Goal: Information Seeking & Learning: Learn about a topic

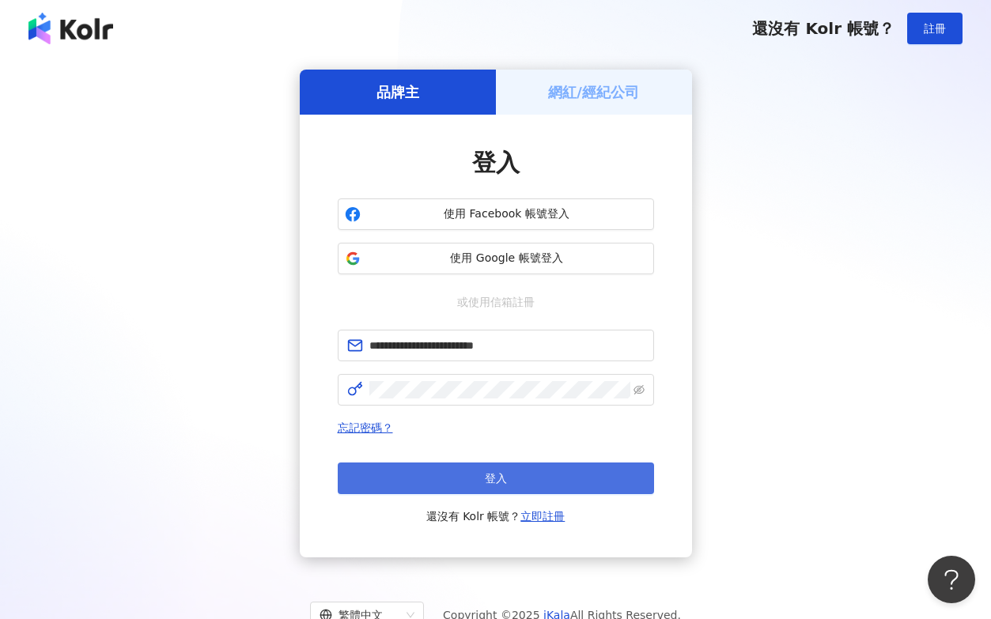
click at [490, 481] on span "登入" at bounding box center [496, 478] width 22 height 13
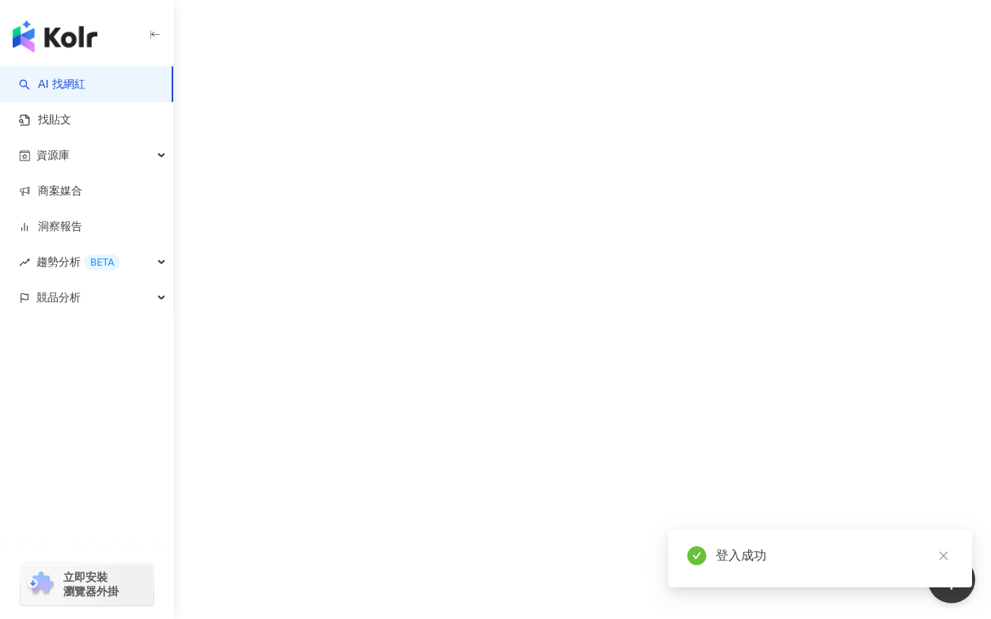
click at [946, 557] on icon "close" at bounding box center [943, 555] width 11 height 11
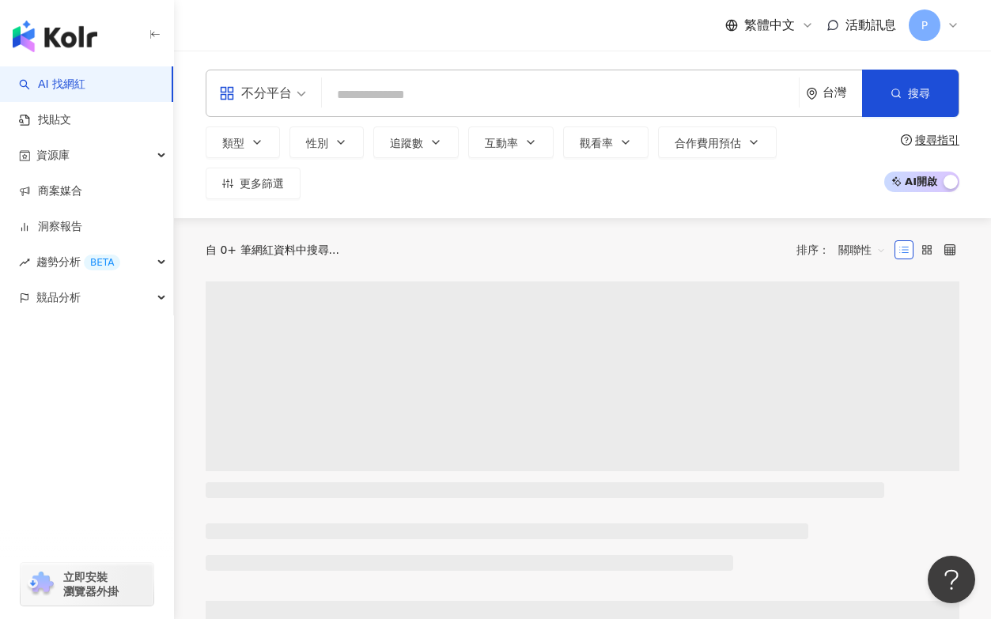
click at [407, 108] on input "search" at bounding box center [560, 95] width 464 height 30
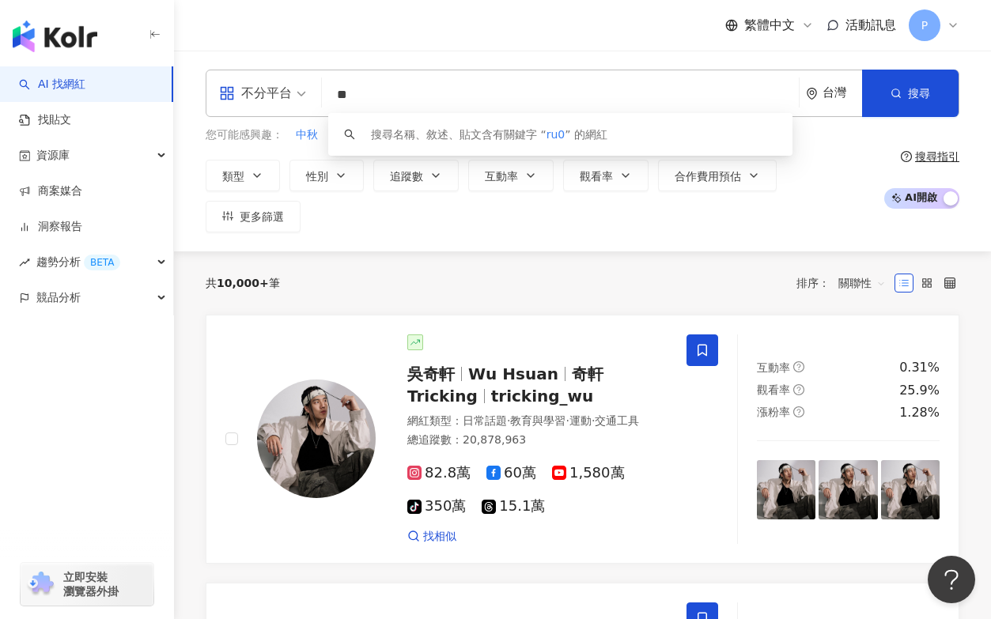
type input "*"
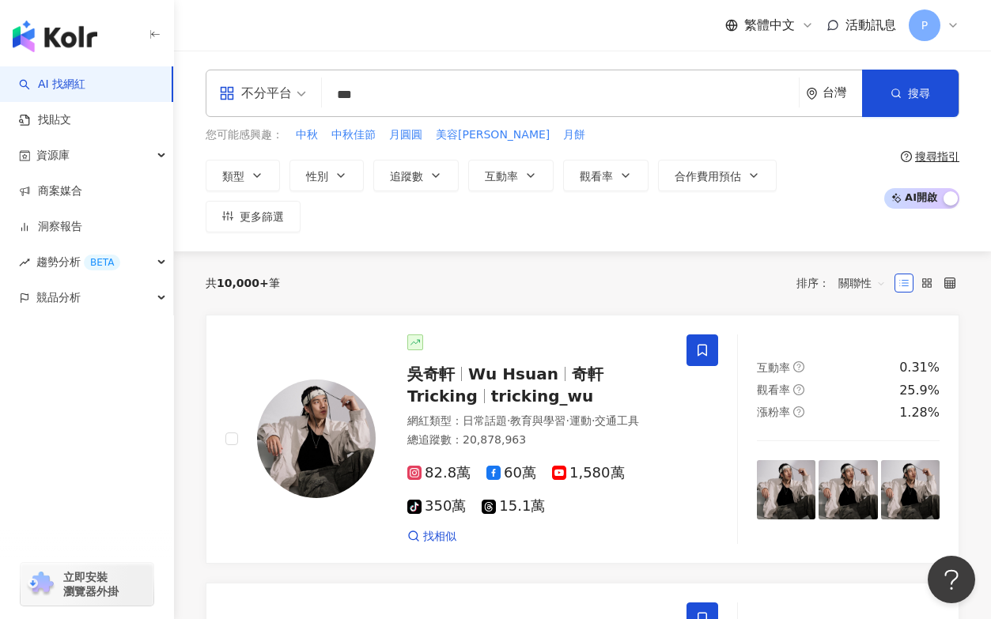
type input "***"
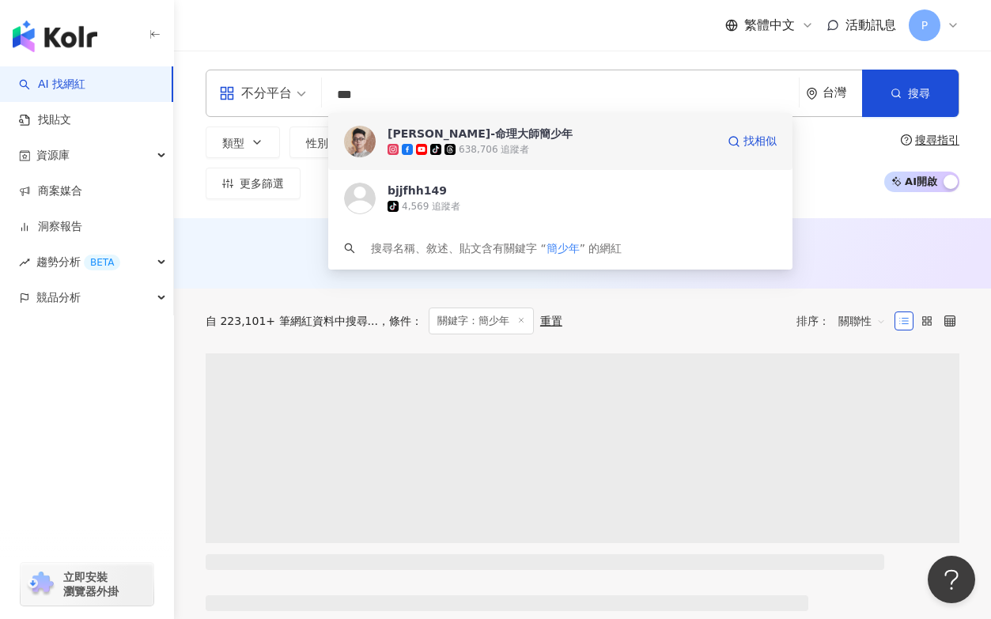
click at [589, 154] on div "tiktok-icon 638,706 追蹤者" at bounding box center [552, 150] width 328 height 16
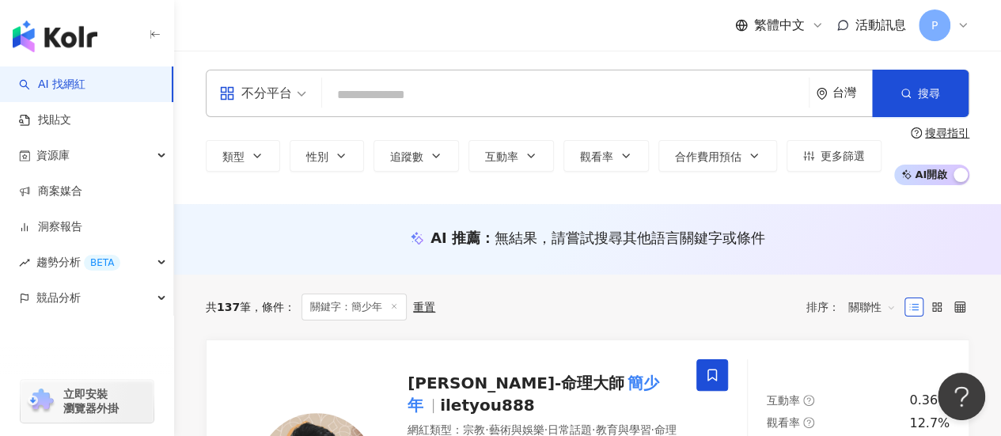
click at [360, 99] on input "search" at bounding box center [565, 95] width 474 height 30
type input "*"
type input "**"
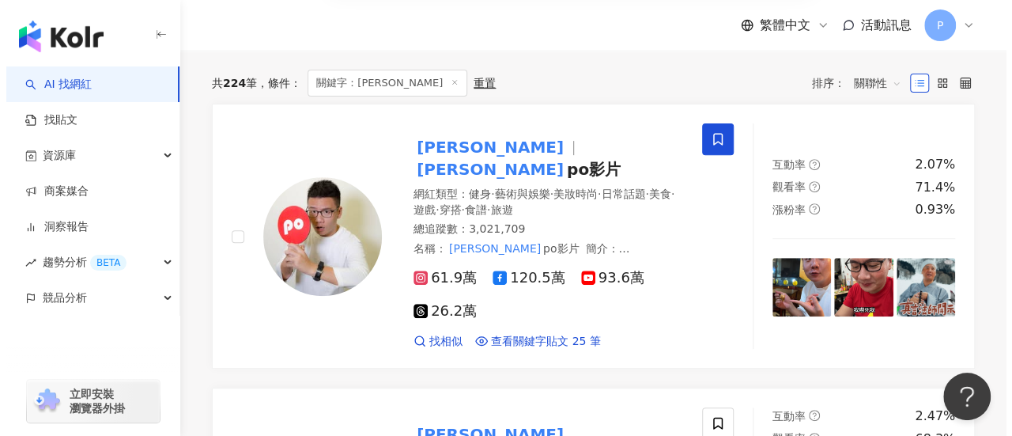
scroll to position [79, 0]
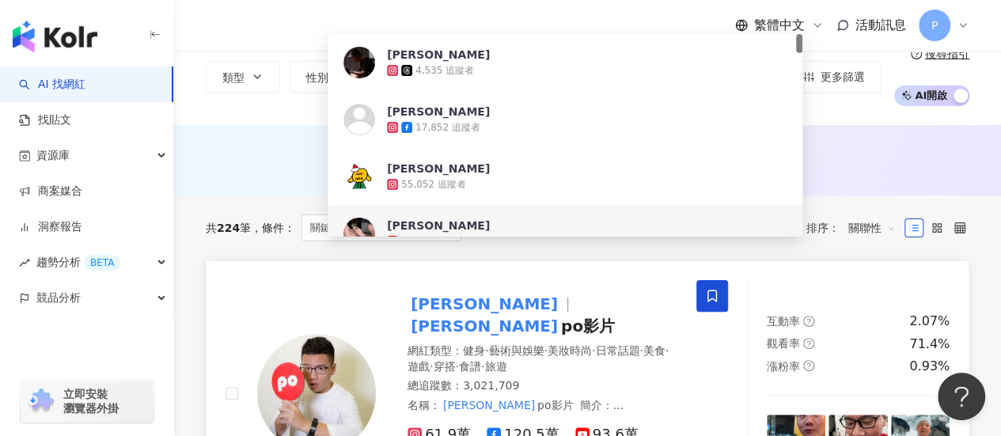
click at [561, 316] on span "po影片" at bounding box center [588, 325] width 54 height 19
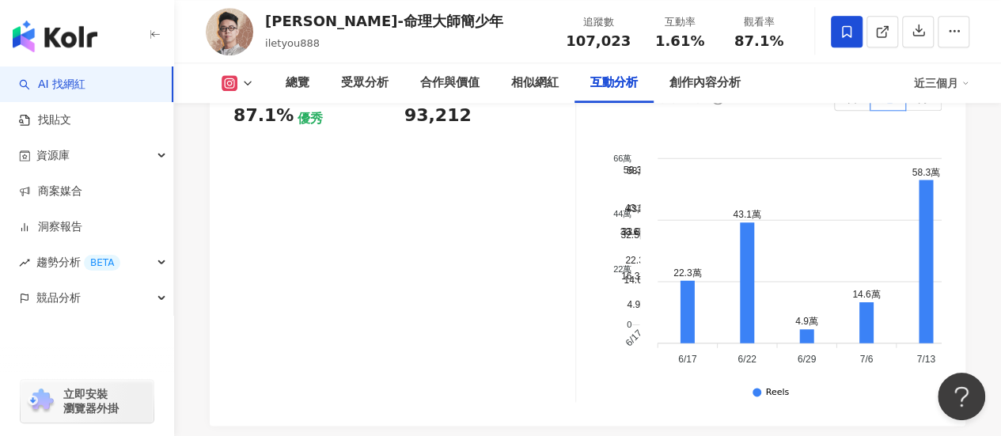
scroll to position [3717, 0]
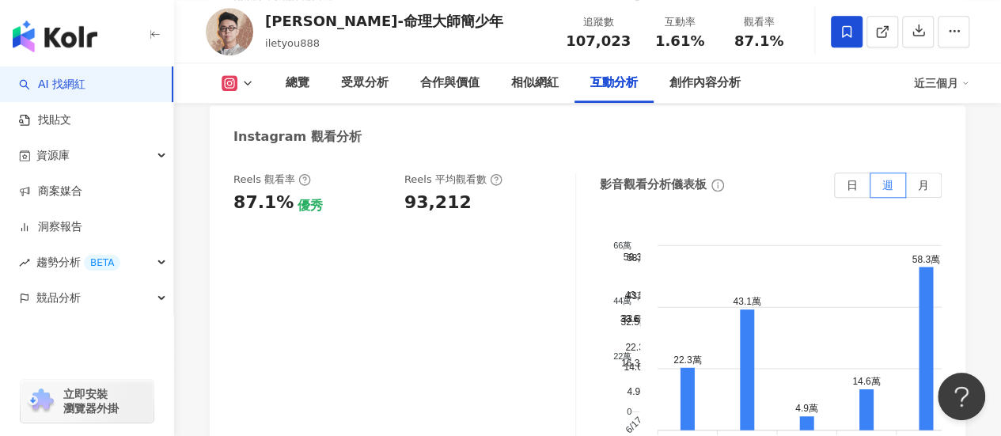
click at [451, 215] on div "93,212" at bounding box center [437, 203] width 67 height 25
click at [492, 215] on div "93,212" at bounding box center [481, 203] width 155 height 25
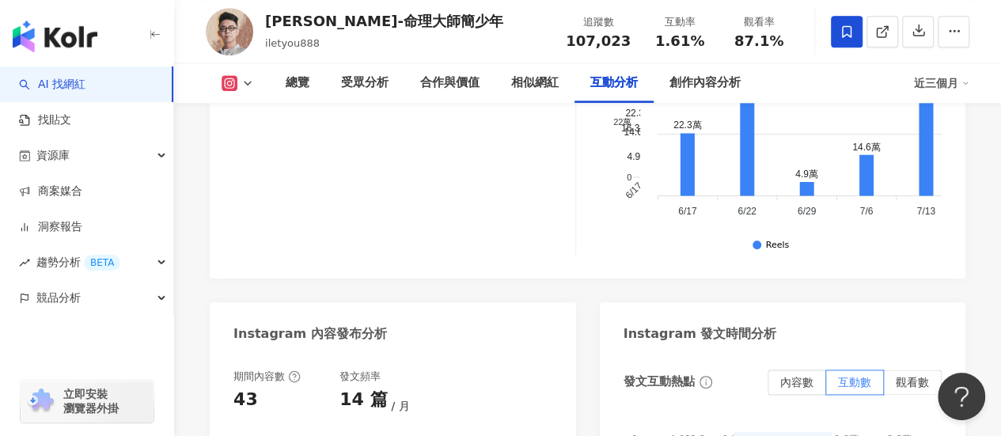
scroll to position [3955, 0]
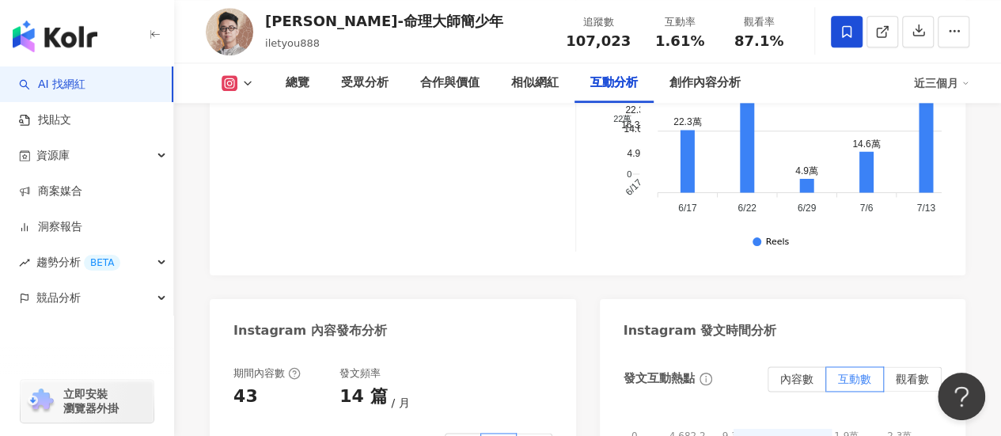
click at [248, 84] on icon at bounding box center [247, 83] width 13 height 13
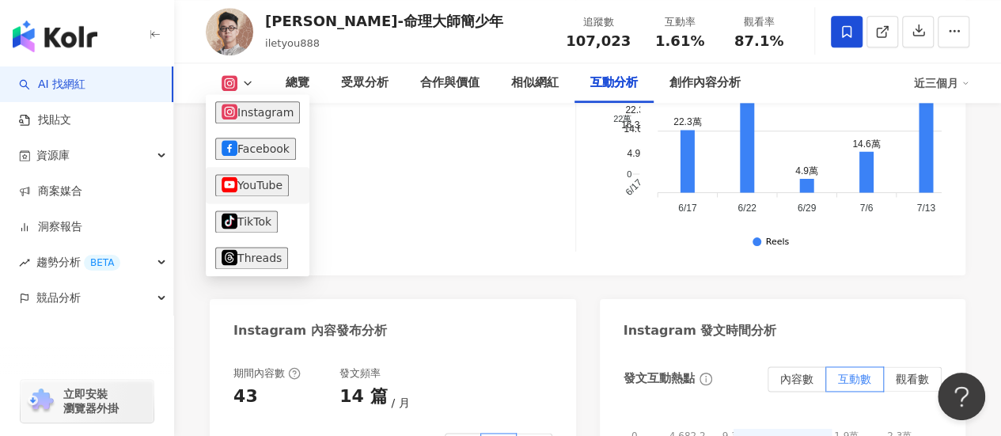
click at [262, 187] on button "YouTube" at bounding box center [252, 185] width 74 height 22
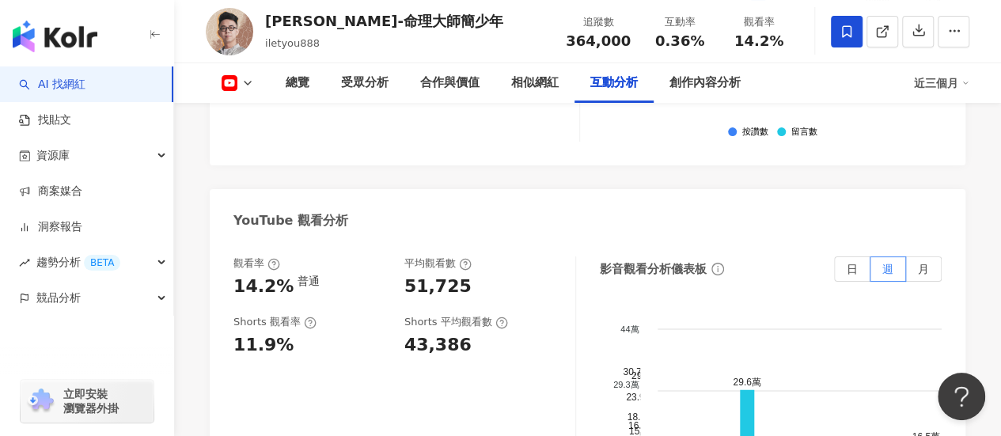
scroll to position [3107, 0]
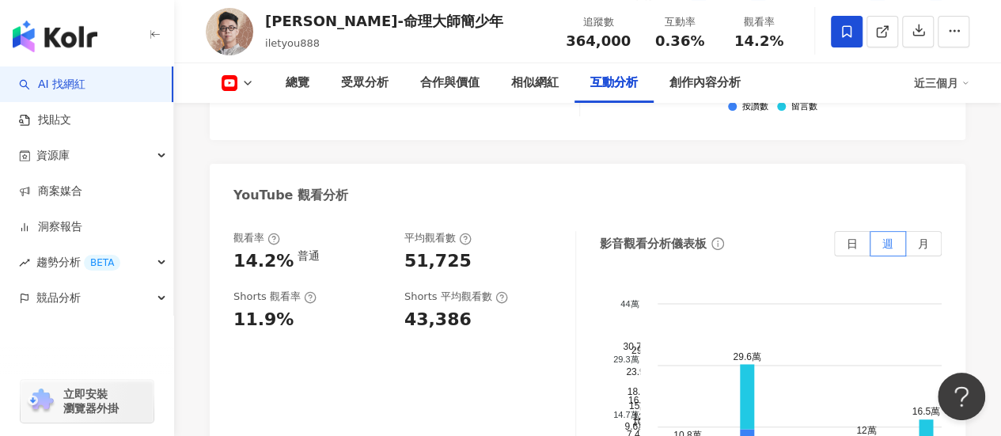
click at [245, 83] on polyline at bounding box center [247, 82] width 6 height 3
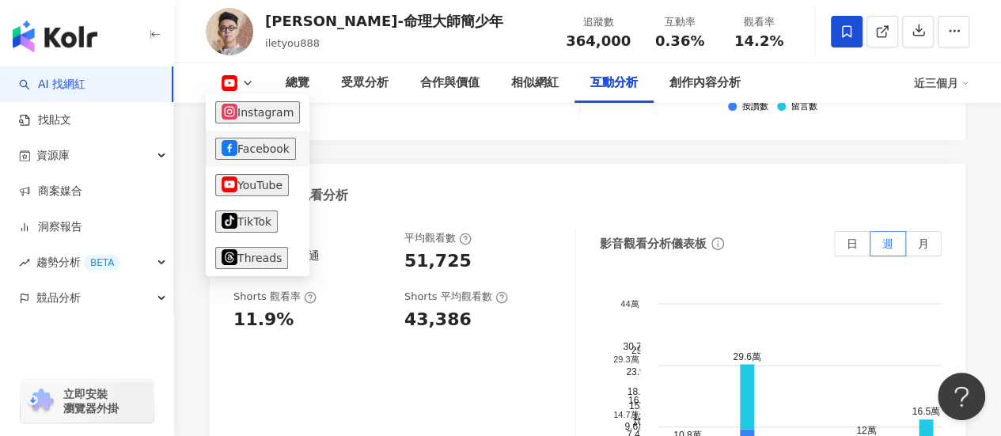
click at [256, 138] on button "Facebook" at bounding box center [255, 149] width 81 height 22
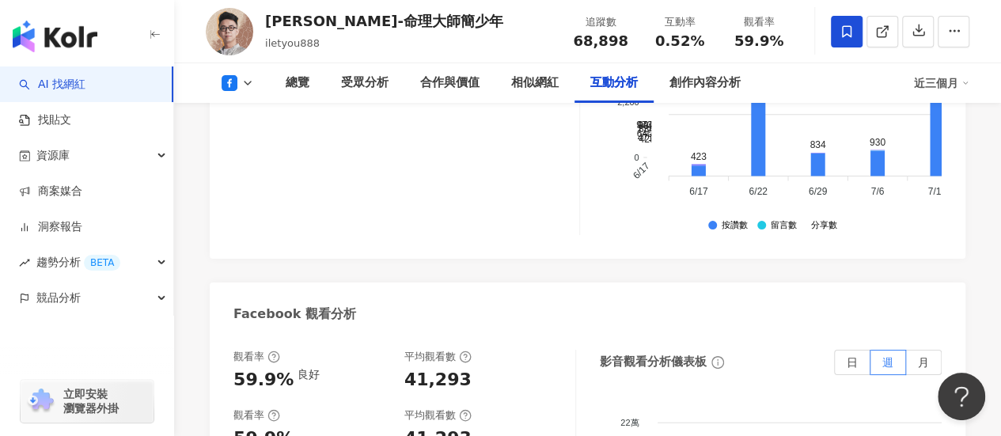
scroll to position [2942, 0]
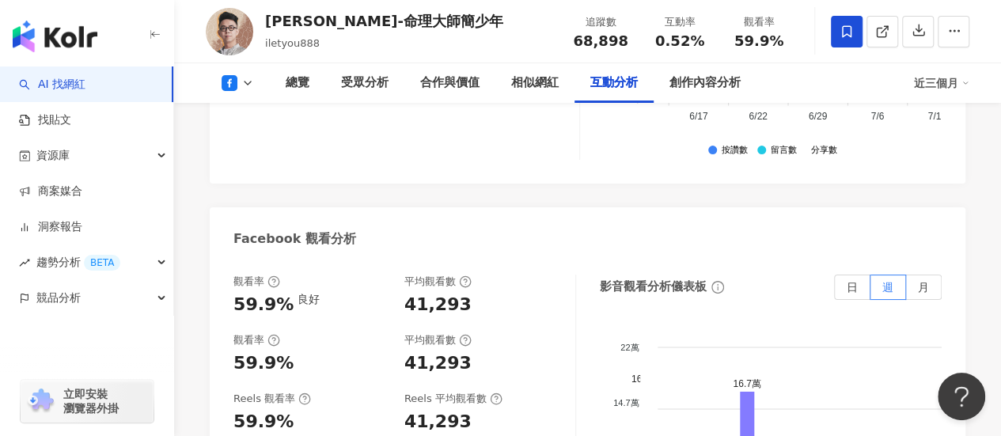
click at [528, 351] on div "41,293" at bounding box center [481, 363] width 155 height 25
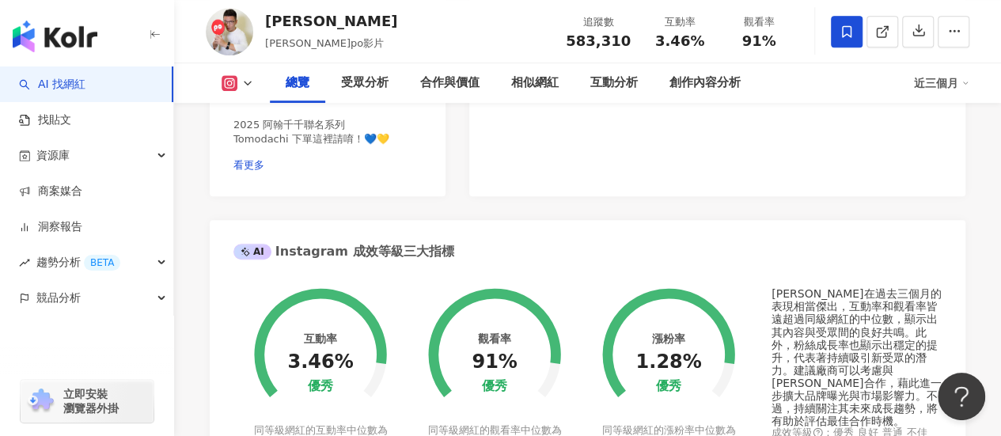
scroll to position [712, 0]
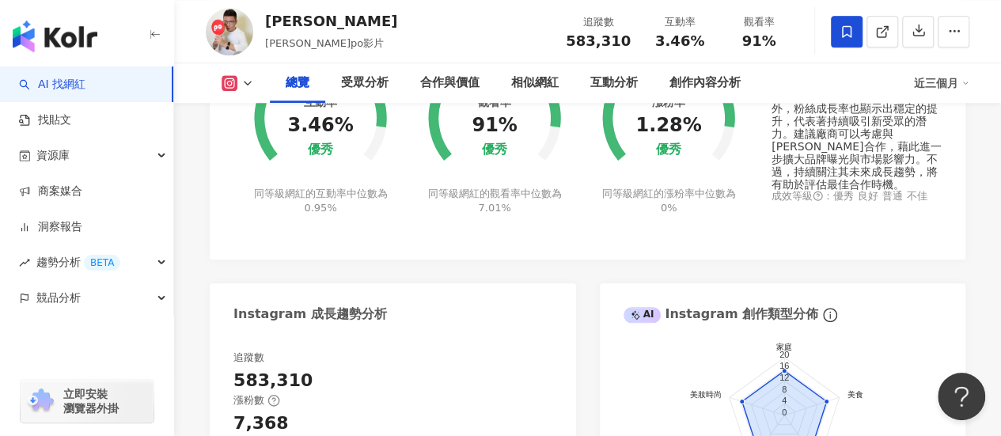
click at [253, 81] on icon at bounding box center [247, 83] width 13 height 13
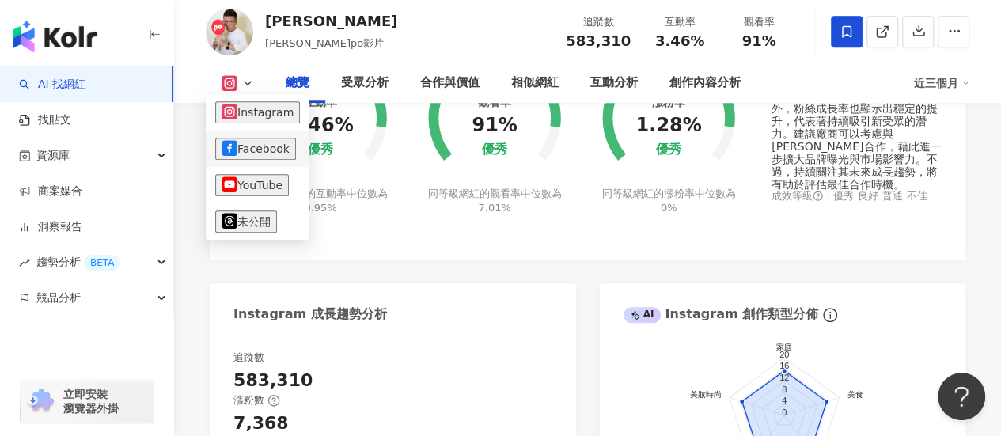
click at [252, 152] on button "Facebook" at bounding box center [255, 149] width 81 height 22
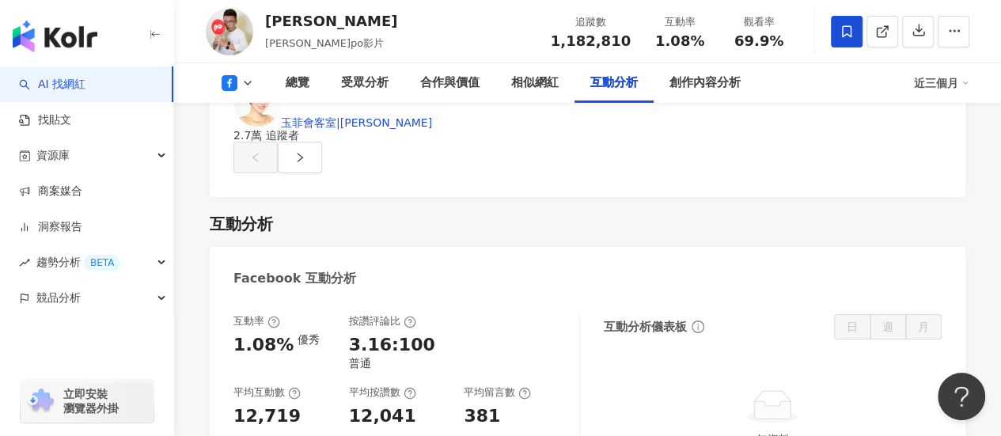
scroll to position [2768, 0]
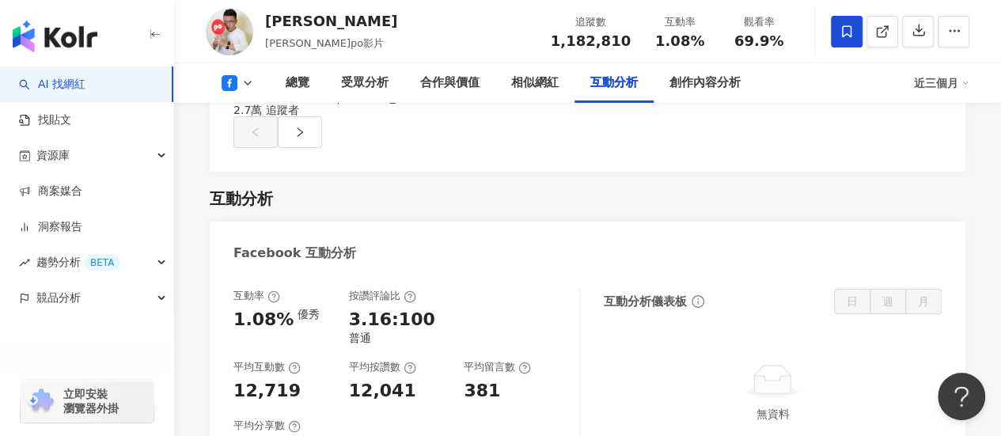
drag, startPoint x: 250, startPoint y: 78, endPoint x: 253, endPoint y: 89, distance: 11.5
click at [250, 78] on icon at bounding box center [247, 83] width 13 height 13
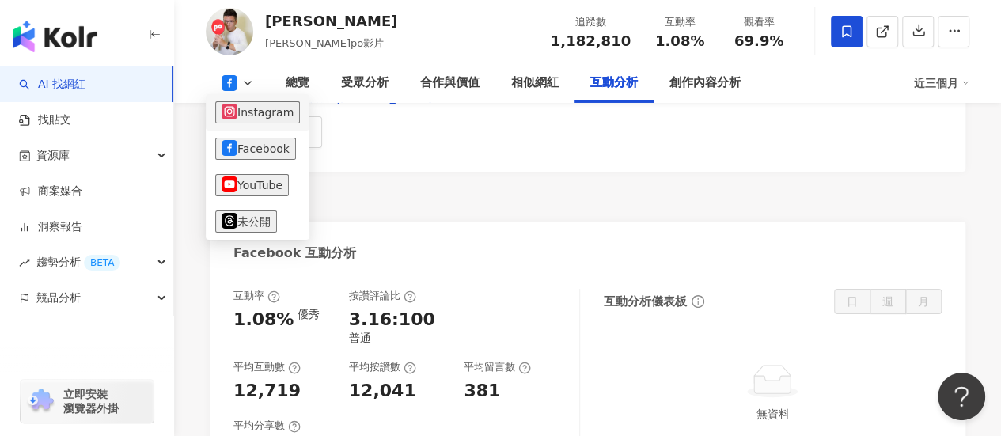
click at [256, 116] on button "Instagram" at bounding box center [257, 112] width 85 height 22
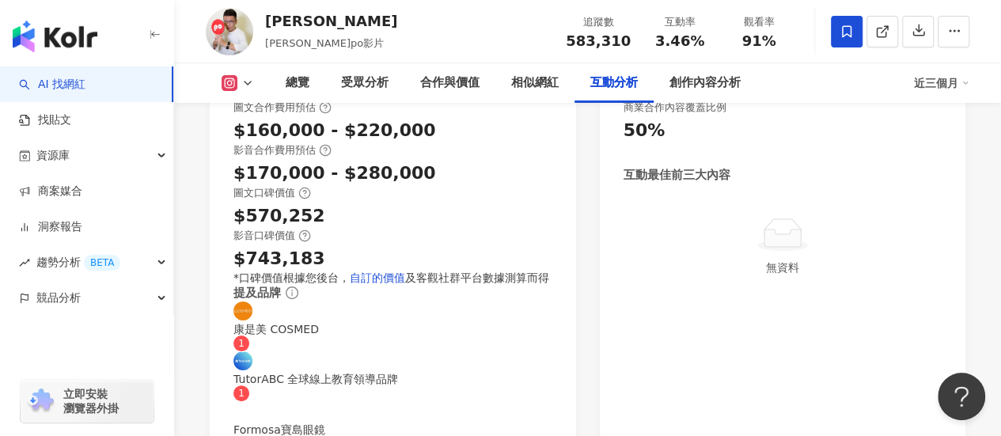
scroll to position [3470, 0]
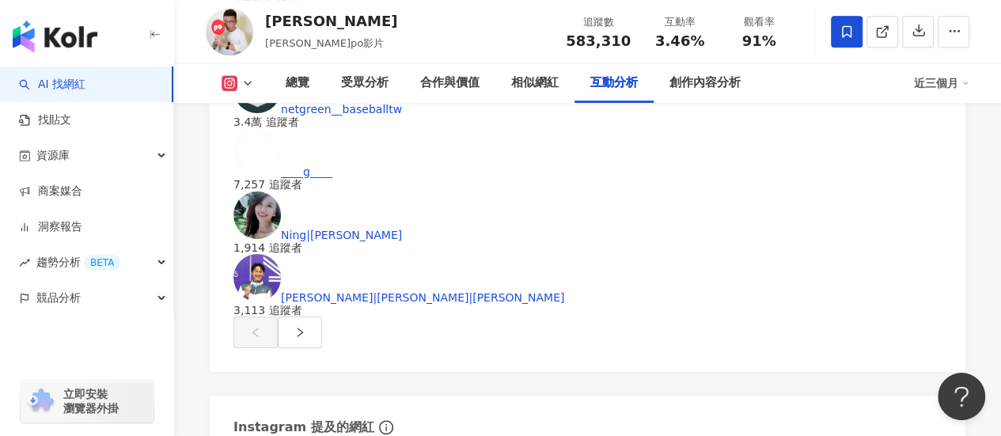
click at [252, 88] on icon at bounding box center [247, 83] width 13 height 13
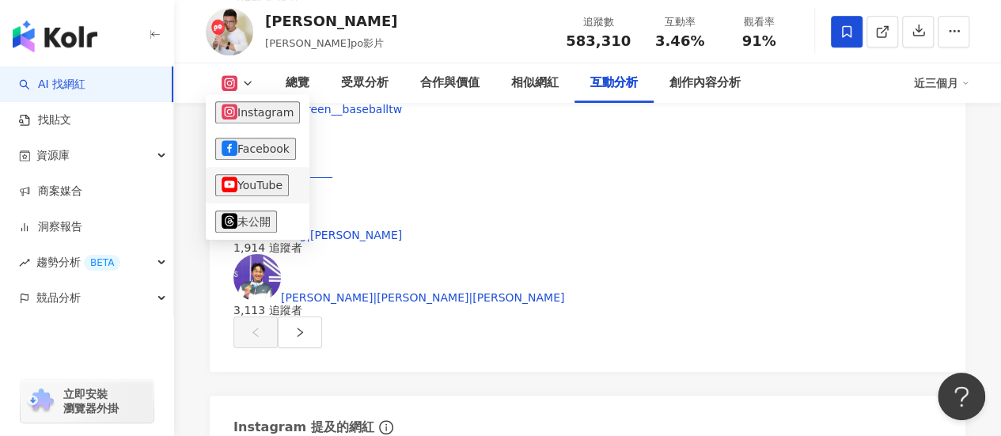
click at [253, 192] on button "YouTube" at bounding box center [252, 185] width 74 height 22
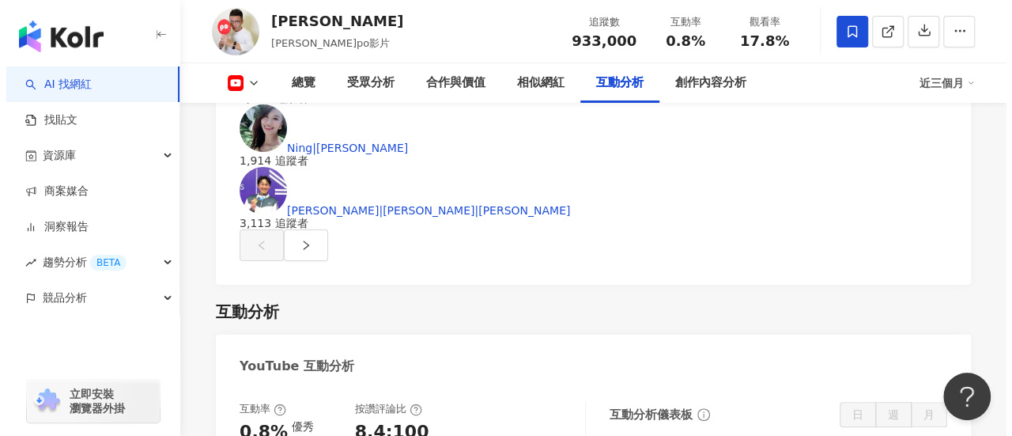
scroll to position [2894, 0]
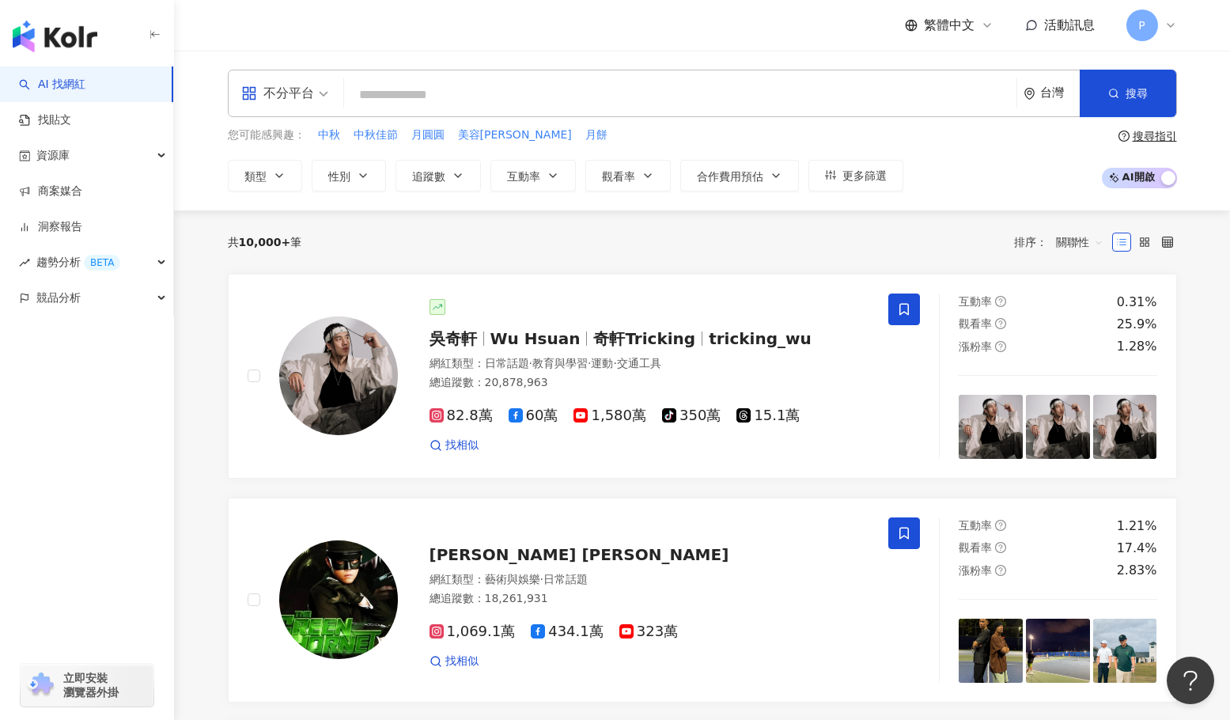
click at [1159, 26] on div "P" at bounding box center [1151, 25] width 51 height 32
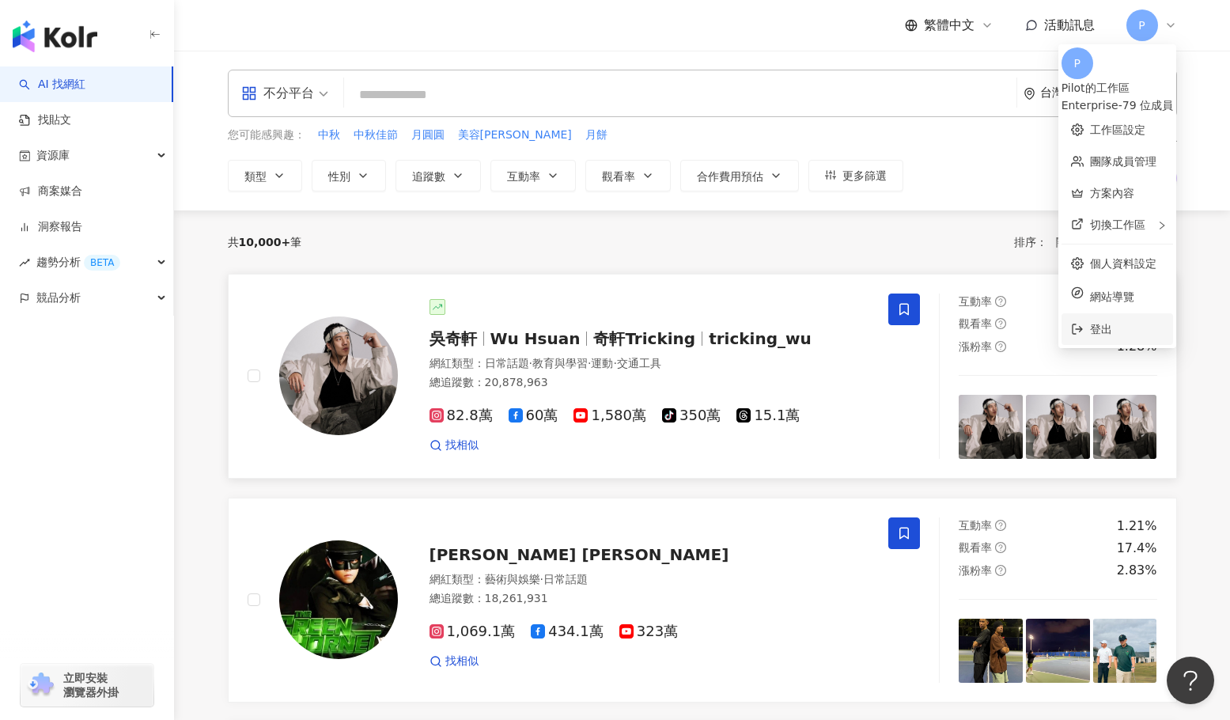
click at [1094, 320] on span "登出" at bounding box center [1127, 328] width 74 height 17
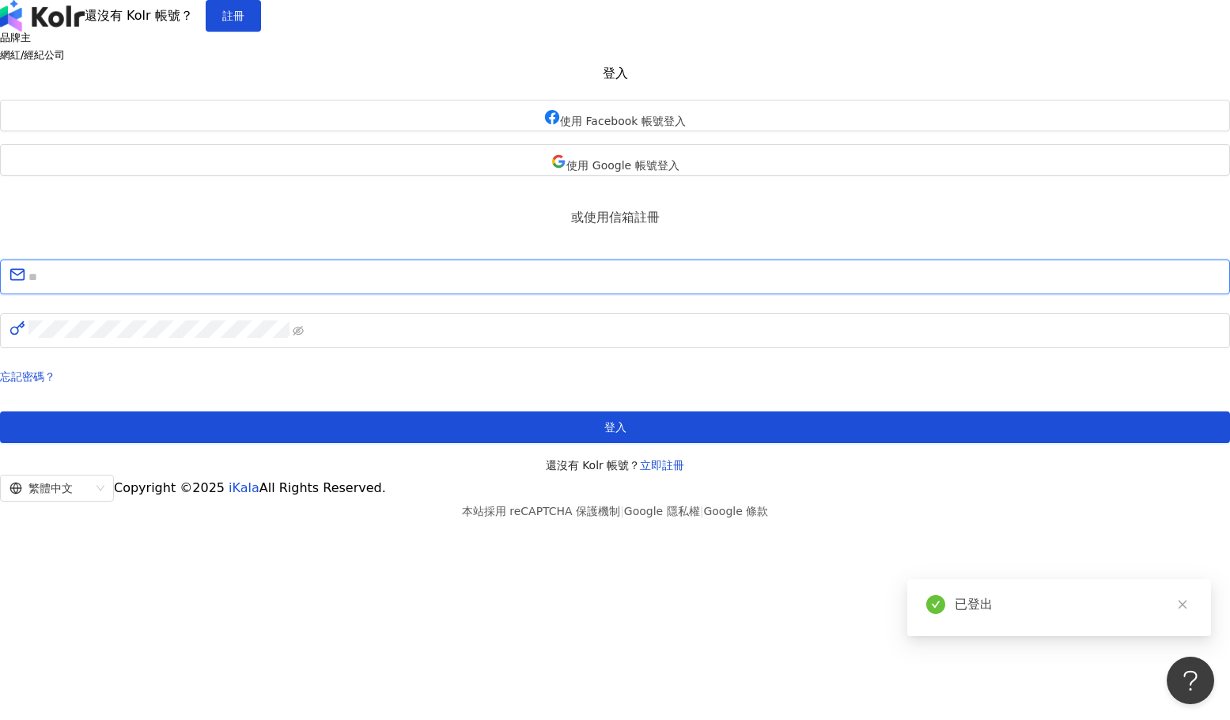
type input "**********"
drag, startPoint x: 637, startPoint y: 369, endPoint x: 670, endPoint y: 369, distance: 32.4
click at [637, 287] on input "**********" at bounding box center [624, 277] width 1192 height 21
drag, startPoint x: 673, startPoint y: 368, endPoint x: 472, endPoint y: 374, distance: 201.0
click at [472, 294] on span "**********" at bounding box center [615, 276] width 1230 height 35
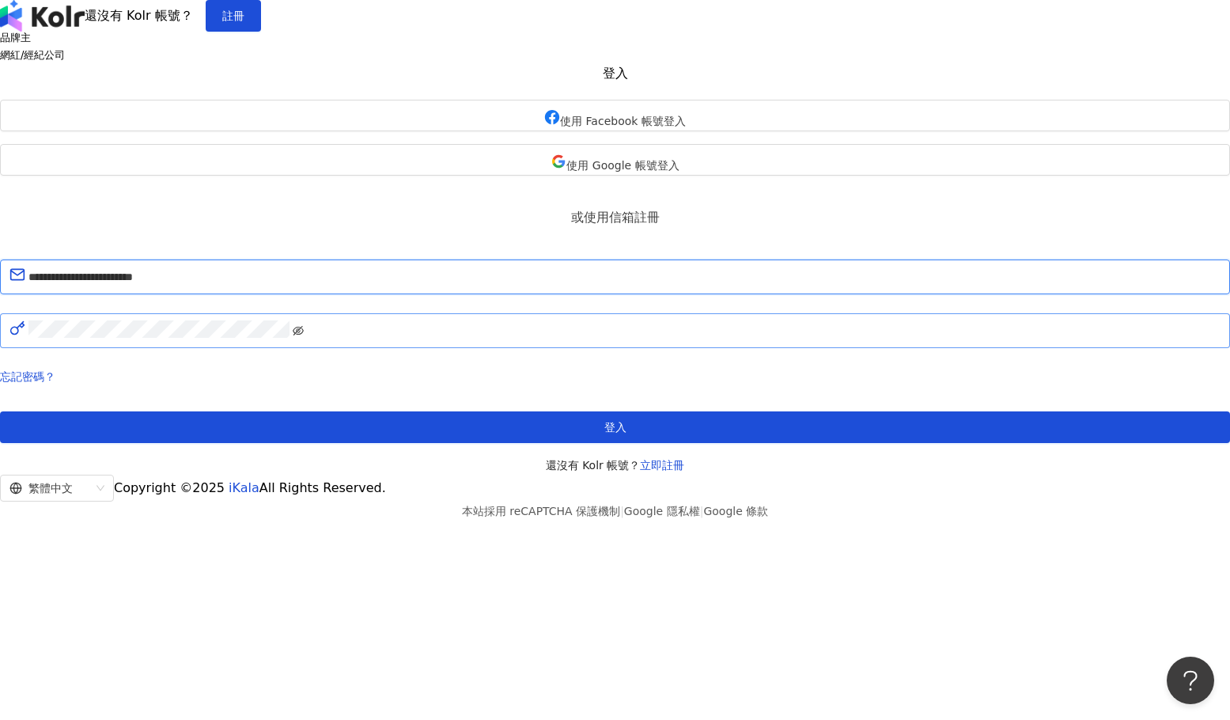
click at [304, 336] on icon "eye-invisible" at bounding box center [298, 330] width 11 height 11
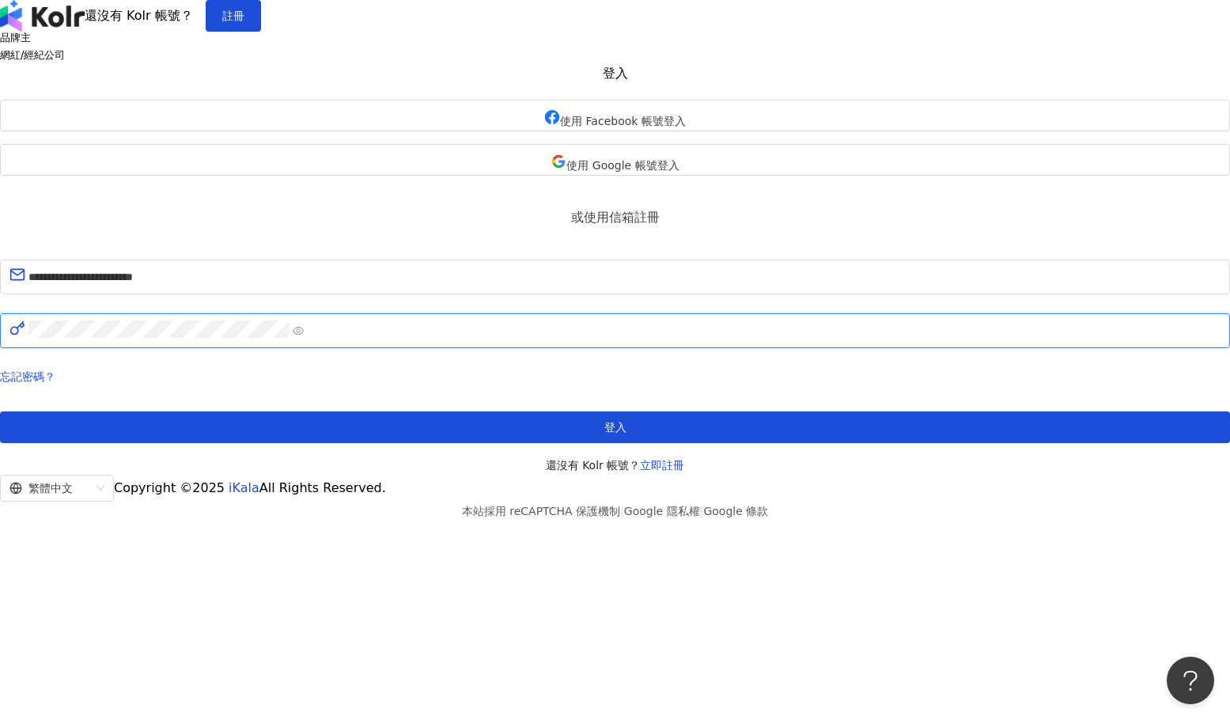
click at [436, 414] on div "**********" at bounding box center [615, 270] width 1230 height 408
